Goal: Information Seeking & Learning: Learn about a topic

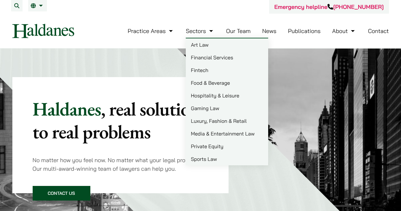
click at [211, 61] on link "Financial Services" at bounding box center [227, 57] width 82 height 13
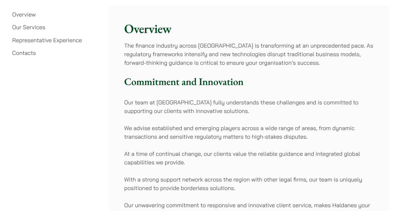
scroll to position [190, 0]
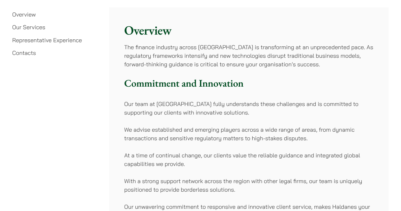
click at [229, 55] on p "The finance industry across Asia is transforming at an unprecedented pace. As r…" at bounding box center [248, 56] width 249 height 26
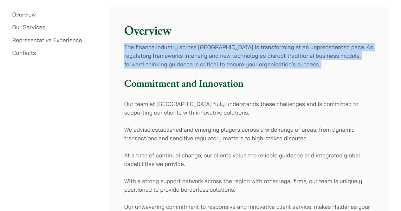
click at [229, 55] on p "The finance industry across Asia is transforming at an unprecedented pace. As r…" at bounding box center [248, 56] width 249 height 26
click at [212, 55] on p "The finance industry across Asia is transforming at an unprecedented pace. As r…" at bounding box center [248, 56] width 249 height 26
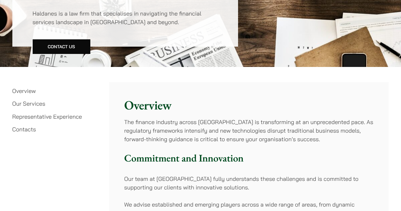
scroll to position [0, 0]
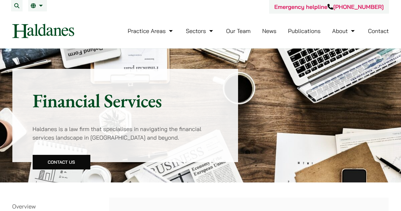
click at [240, 33] on link "Our Team" at bounding box center [238, 30] width 24 height 7
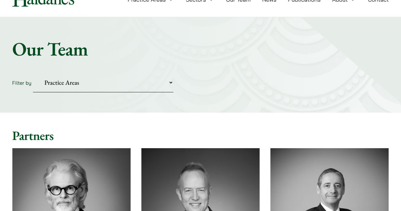
scroll to position [32, 0]
click at [96, 78] on select "Practice Areas Antitrust and Competition Civil Litigation & Dispute Resolution …" at bounding box center [103, 82] width 140 height 19
click at [94, 81] on select "Practice Areas Antitrust and Competition Civil Litigation & Dispute Resolution …" at bounding box center [103, 82] width 140 height 19
select select "securities-regulatory-disciplinary-matters"
click at [33, 73] on select "Practice Areas Antitrust and Competition Civil Litigation & Dispute Resolution …" at bounding box center [103, 82] width 140 height 19
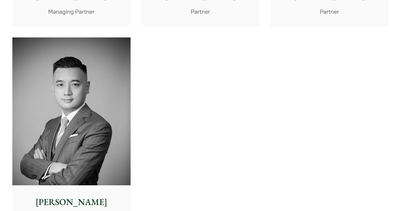
scroll to position [253, 0]
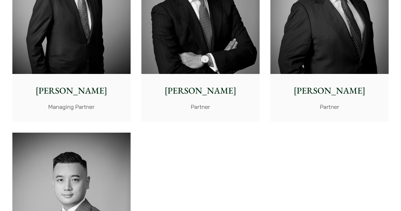
click at [205, 86] on p "[PERSON_NAME]" at bounding box center [200, 90] width 108 height 13
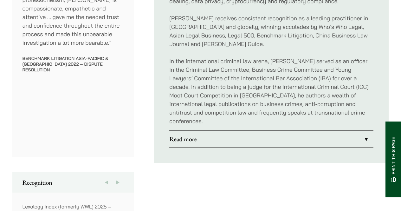
scroll to position [412, 0]
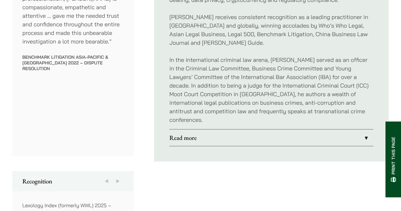
click at [251, 129] on link "Read more" at bounding box center [271, 137] width 204 height 16
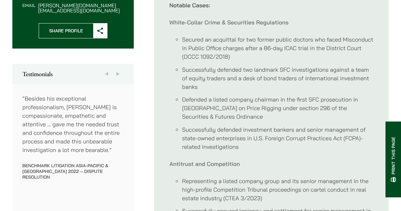
scroll to position [285, 0]
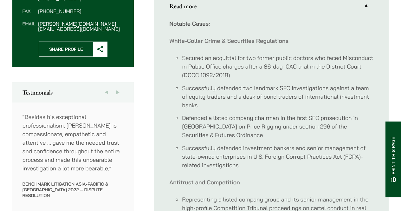
click at [279, 113] on li "Defended a listed company chairman in the first SFC prosecution in Hong Kong on…" at bounding box center [277, 126] width 191 height 26
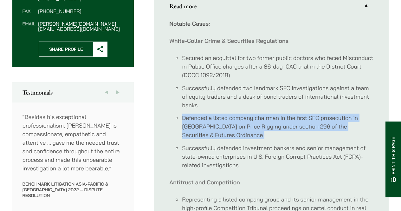
click at [279, 113] on li "Defended a listed company chairman in the first SFC prosecution in Hong Kong on…" at bounding box center [277, 126] width 191 height 26
click at [276, 113] on li "Defended a listed company chairman in the first SFC prosecution in Hong Kong on…" at bounding box center [277, 126] width 191 height 26
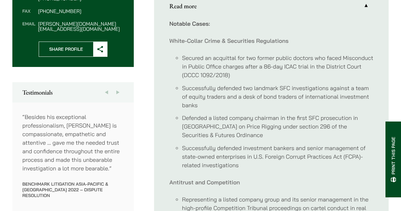
click at [232, 118] on li "Defended a listed company chairman in the first SFC prosecution in Hong Kong on…" at bounding box center [277, 126] width 191 height 26
click at [275, 117] on li "Defended a listed company chairman in the first SFC prosecution in Hong Kong on…" at bounding box center [277, 126] width 191 height 26
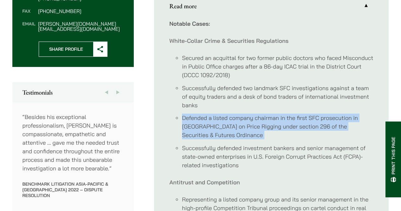
click at [275, 117] on li "Defended a listed company chairman in the first SFC prosecution in Hong Kong on…" at bounding box center [277, 126] width 191 height 26
click at [278, 118] on li "Defended a listed company chairman in the first SFC prosecution in Hong Kong on…" at bounding box center [277, 126] width 191 height 26
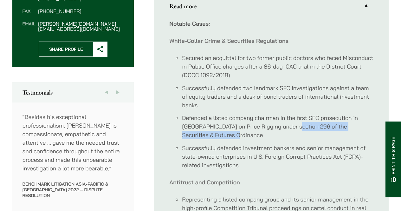
drag, startPoint x: 280, startPoint y: 118, endPoint x: 221, endPoint y: 126, distance: 59.8
click at [221, 126] on li "Defended a listed company chairman in the first SFC prosecution in Hong Kong on…" at bounding box center [277, 126] width 191 height 26
copy li "96 of the Securities & Futures Ordinance"
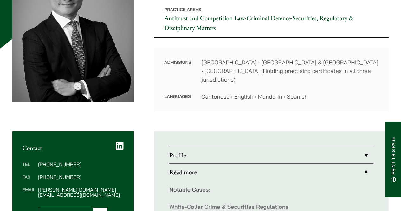
scroll to position [0, 0]
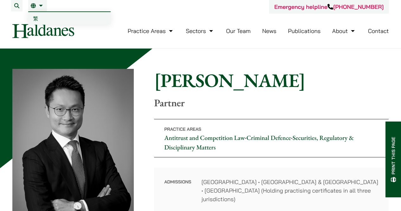
click at [41, 20] on link "繁" at bounding box center [69, 18] width 82 height 13
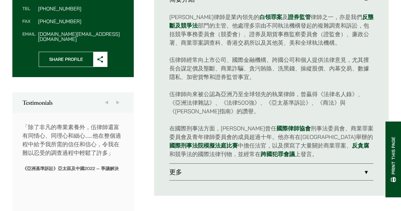
scroll to position [285, 0]
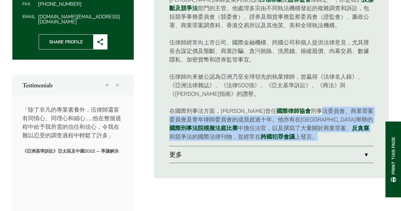
drag, startPoint x: 296, startPoint y: 109, endPoint x: 295, endPoint y: 133, distance: 24.4
click at [295, 133] on p "在國際刑事法方面，[PERSON_NAME]曾任 國際律師協會 刑事法委員會、商業罪案委員會及青年律師委員會的成員超過十年。他亦有在海牙舉辦的 國際刑事法院模…" at bounding box center [271, 123] width 204 height 34
click at [264, 120] on p "在國際刑事法方面，[PERSON_NAME]曾任 國際律師協會 刑事法委員會、商業罪案委員會及青年律師委員會的成員超過十年。他亦有在海牙舉辦的 國際刑事法院模…" at bounding box center [271, 123] width 204 height 34
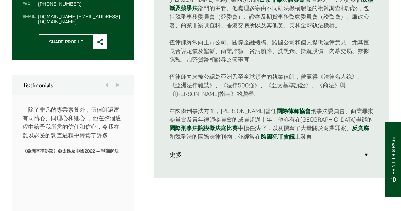
click at [252, 121] on p "在國際刑事法方面，[PERSON_NAME]曾任 國際律師協會 刑事法委員會、商業罪案委員會及青年律師委員會的成員超過十年。他亦有在海牙舉辦的 國際刑事法院模…" at bounding box center [271, 123] width 204 height 34
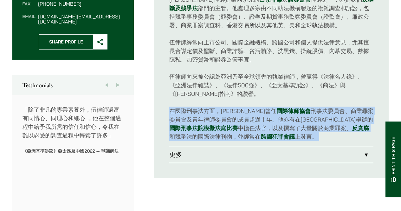
click at [252, 121] on p "在國際刑事法方面，[PERSON_NAME]曾任 國際律師協會 刑事法委員會、商業罪案委員會及青年律師委員會的成員超過十年。他亦有在海牙舉辦的 國際刑事法院模…" at bounding box center [271, 123] width 204 height 34
click at [302, 112] on p "在國際刑事法方面，[PERSON_NAME]曾任 國際律師協會 刑事法委員會、商業罪案委員會及青年律師委員會的成員超過十年。他亦有在海牙舉辦的 國際刑事法院模…" at bounding box center [271, 123] width 204 height 34
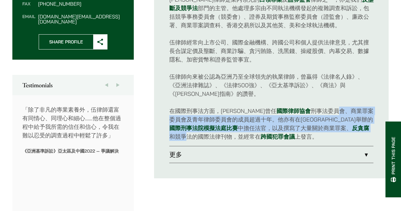
drag, startPoint x: 309, startPoint y: 109, endPoint x: 323, endPoint y: 129, distance: 23.5
click at [323, 129] on p "在國際刑事法方面，[PERSON_NAME]曾任 國際律師協會 刑事法委員會、商業罪案委員會及青年律師委員會的成員超過十年。他亦有在海牙舉辦的 國際刑事法院模…" at bounding box center [271, 123] width 204 height 34
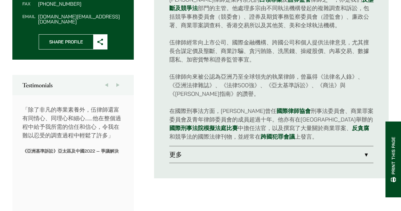
click at [202, 108] on p "在國際刑事法方面，[PERSON_NAME]曾任 國際律師協會 刑事法委員會、商業罪案委員會及青年律師委員會的成員超過十年。他亦有在海牙舉辦的 國際刑事法院模…" at bounding box center [271, 123] width 204 height 34
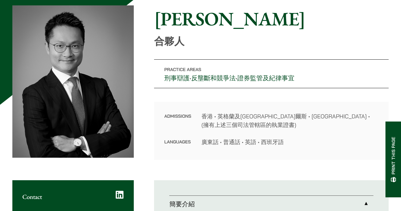
scroll to position [63, 0]
click at [181, 23] on h1 "[PERSON_NAME]" at bounding box center [271, 18] width 234 height 23
click at [181, 24] on h1 "[PERSON_NAME]" at bounding box center [271, 18] width 234 height 23
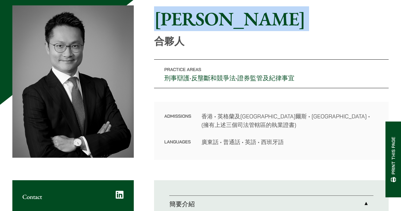
click at [181, 24] on h1 "[PERSON_NAME]" at bounding box center [271, 18] width 234 height 23
copy div "[PERSON_NAME]"
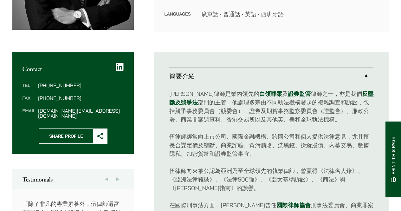
scroll to position [190, 0]
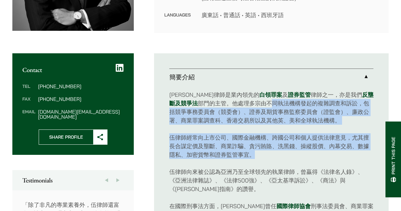
drag, startPoint x: 255, startPoint y: 108, endPoint x: 273, endPoint y: 157, distance: 52.3
click at [272, 155] on div "[PERSON_NAME]律師是業內領先的 白領罪案 及 證券監管 律師之一，亦是我們 反壟斷及競爭法 部門的主管。他處理多宗由不同執法機構發起的複雜調查和訴…" at bounding box center [271, 163] width 204 height 156
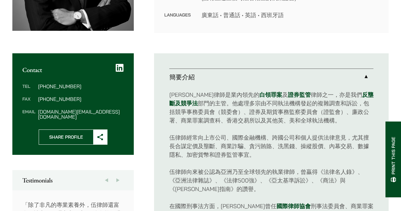
click at [276, 176] on p "伍律師向來被公認為亞洲乃至全球領先的執業律師，曾贏得《法律名人錄》、《亞洲法律雜誌》、《法律500強》、《亞太基準訴訟》、《商法》與《[PERSON_NAME…" at bounding box center [271, 180] width 204 height 26
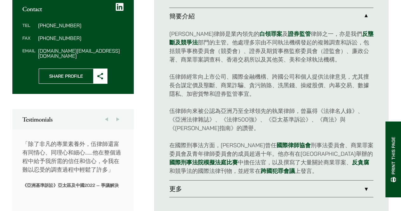
scroll to position [253, 0]
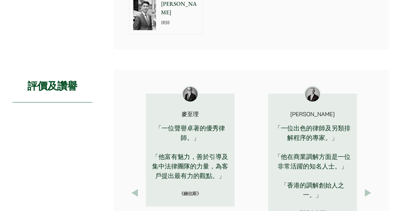
scroll to position [1111, 0]
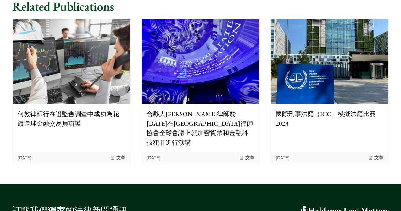
click at [210, 110] on p "合夥人伍家豪律師於2024年在紐約州律師協會全球會議上就加密貨幣和金融科技犯罪進行演講" at bounding box center [200, 128] width 107 height 38
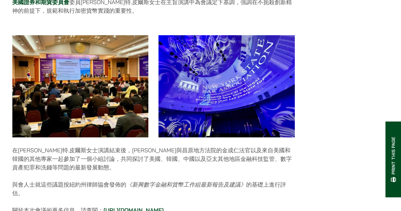
scroll to position [412, 0]
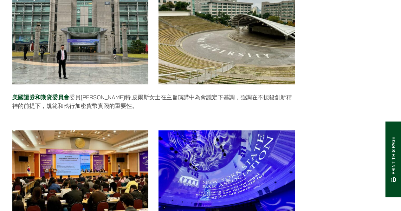
click at [169, 93] on p "美國證券和期貨委員會 委員海斯特.皮爾斯女士在主旨演講中為會議定下基調，強調在不扼殺創新精神的前提下，規範和執行加密貨幣實踐的重要性。" at bounding box center [153, 101] width 282 height 17
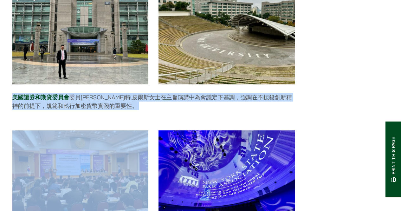
click at [169, 93] on p "美國證券和期貨委員會 委員海斯特.皮爾斯女士在主旨演講中為會議定下基調，強調在不扼殺創新精神的前提下，規範和執行加密貨幣實踐的重要性。" at bounding box center [153, 101] width 282 height 17
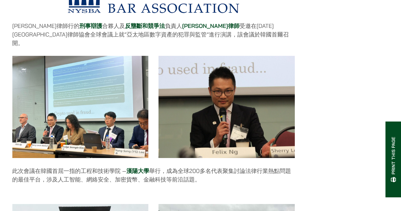
scroll to position [190, 0]
